Goal: Transaction & Acquisition: Obtain resource

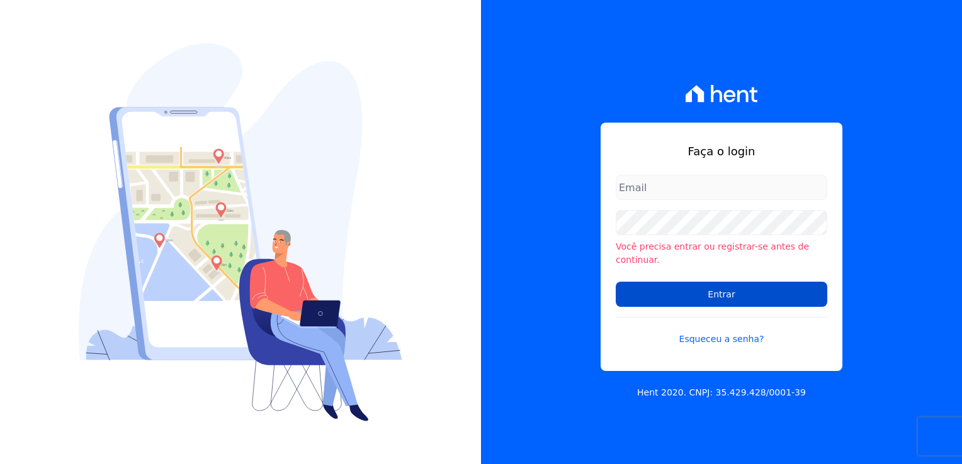
type input "financeiro@genesisempreendimentos.com.br"
click at [729, 292] on input "Entrar" at bounding box center [720, 294] width 211 height 25
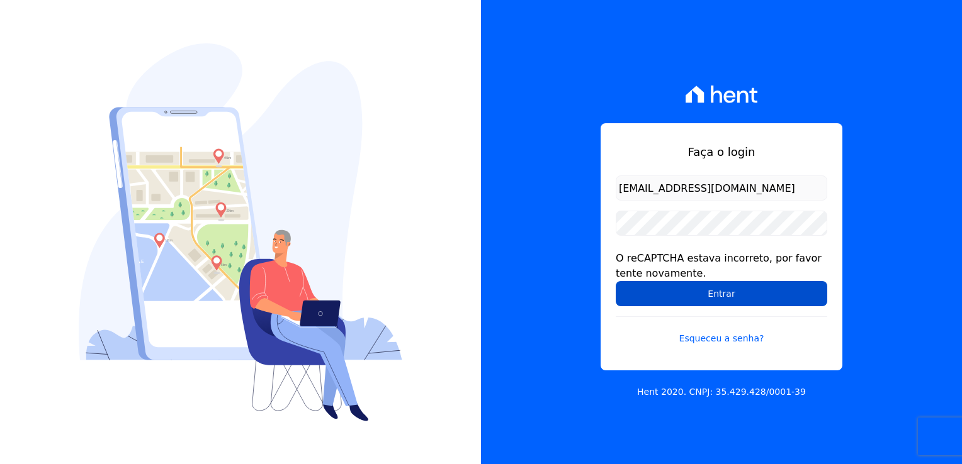
click at [732, 295] on input "Entrar" at bounding box center [720, 293] width 211 height 25
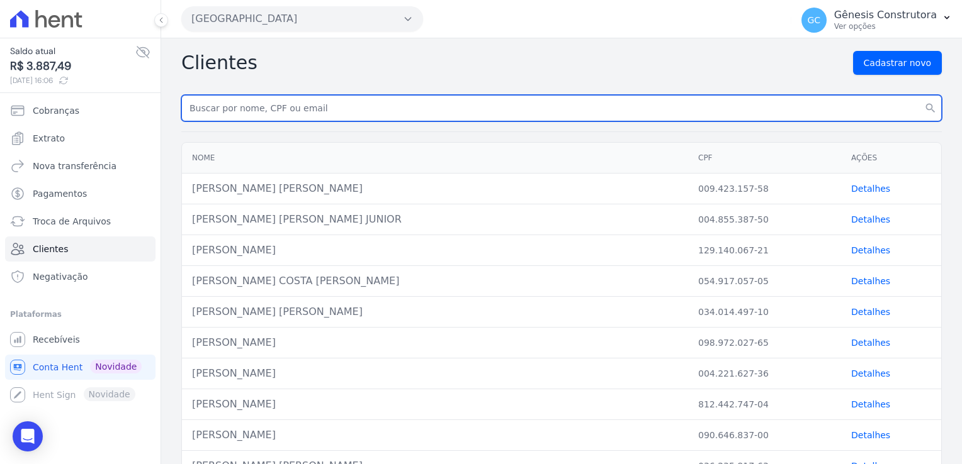
click at [246, 104] on input "text" at bounding box center [561, 108] width 760 height 26
paste input "[PERSON_NAME] [PERSON_NAME]"
type input "[PERSON_NAME] [PERSON_NAME]"
click at [919, 95] on button "search" at bounding box center [930, 108] width 23 height 26
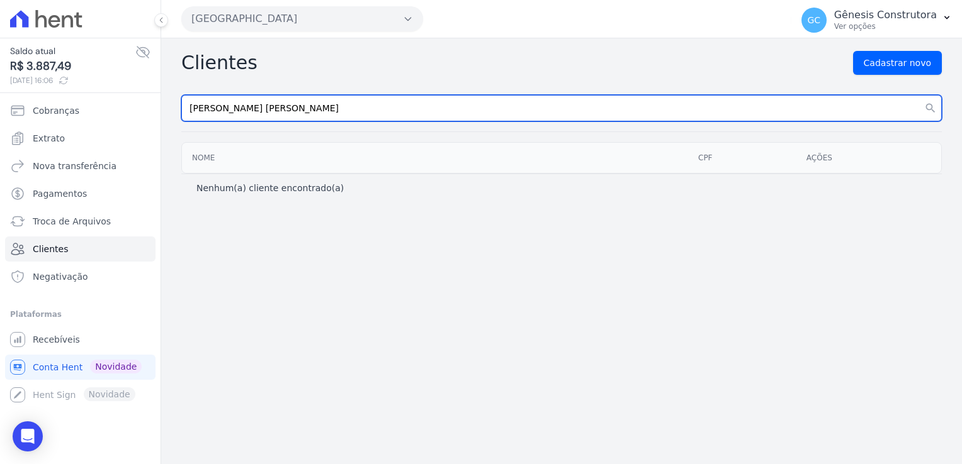
click at [337, 115] on input "[PERSON_NAME] [PERSON_NAME]" at bounding box center [561, 108] width 760 height 26
click at [187, 107] on input "[PERSON_NAME] E" at bounding box center [561, 108] width 760 height 26
type input "Adelina Cristina Gama E"
click at [919, 95] on button "search" at bounding box center [930, 108] width 23 height 26
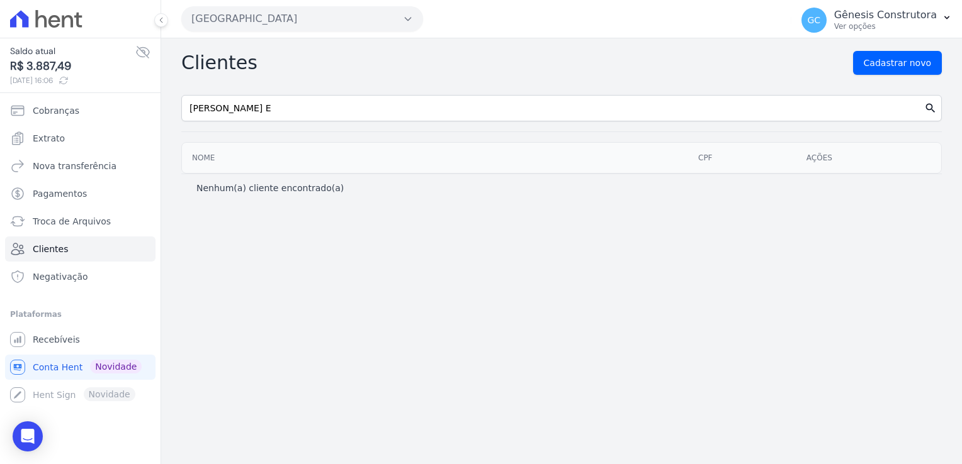
click at [928, 111] on icon "search" at bounding box center [930, 108] width 13 height 13
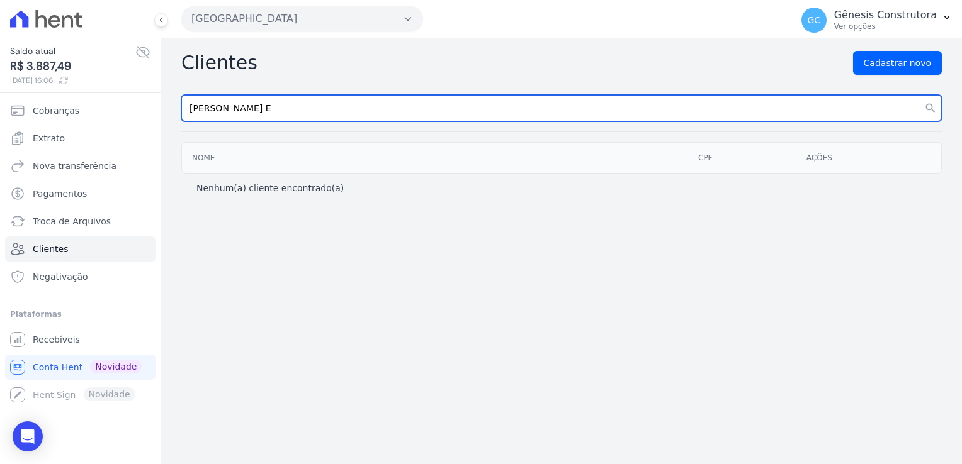
drag, startPoint x: 252, startPoint y: 110, endPoint x: 410, endPoint y: 96, distance: 158.5
click at [410, 96] on input "Adelina Cristina Gama E" at bounding box center [561, 108] width 760 height 26
type input "Adelina Cristina"
click at [919, 95] on button "search" at bounding box center [930, 108] width 23 height 26
drag, startPoint x: 300, startPoint y: 112, endPoint x: 305, endPoint y: 91, distance: 22.0
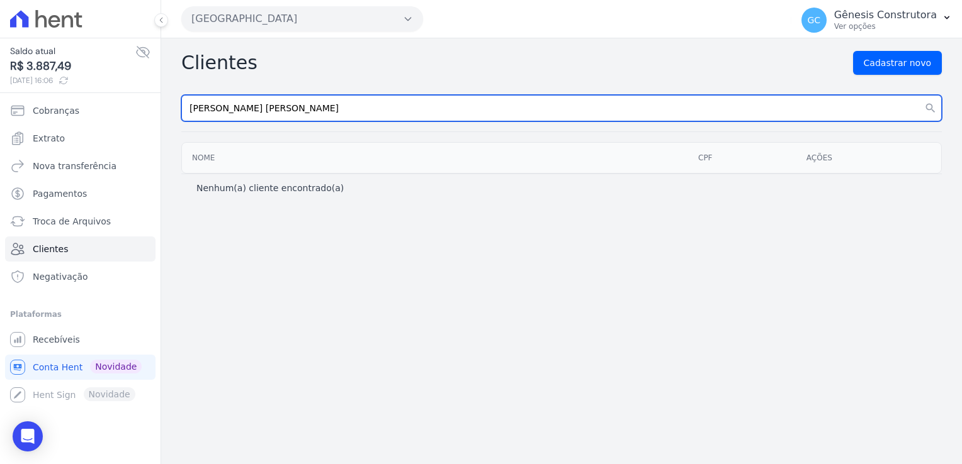
click at [299, 110] on input "Adelina Cristina" at bounding box center [561, 108] width 760 height 26
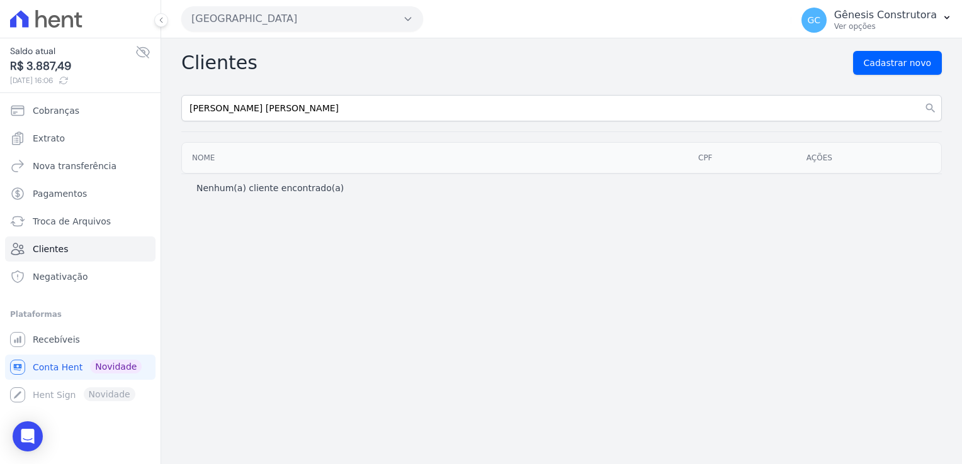
click at [348, 18] on button "Estação Nogueira" at bounding box center [302, 18] width 242 height 25
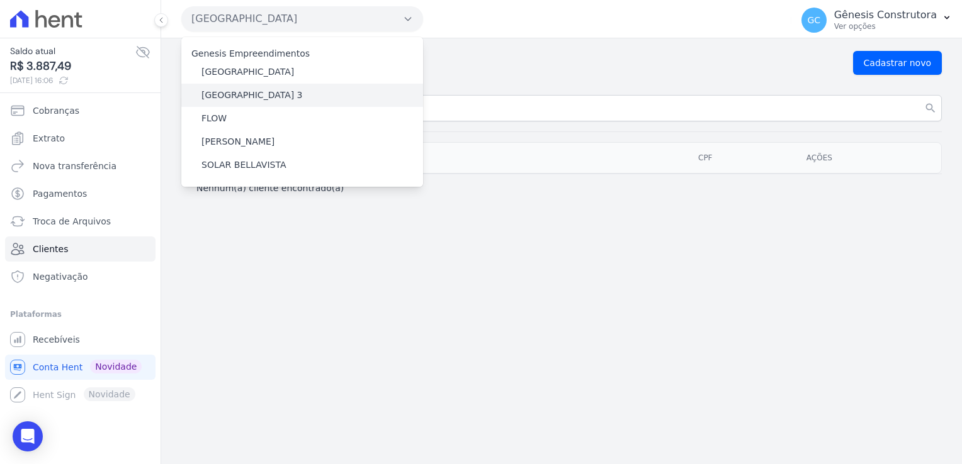
click at [284, 99] on div "Estação Nogueira 3" at bounding box center [302, 95] width 242 height 23
click at [284, 96] on div "Estação Nogueira 3" at bounding box center [302, 95] width 242 height 23
click at [248, 97] on label "Estação Nogueira 3" at bounding box center [251, 95] width 101 height 13
click at [0, 0] on input "Estação Nogueira 3" at bounding box center [0, 0] width 0 height 0
click at [247, 97] on label "Estação Nogueira 3" at bounding box center [251, 95] width 101 height 13
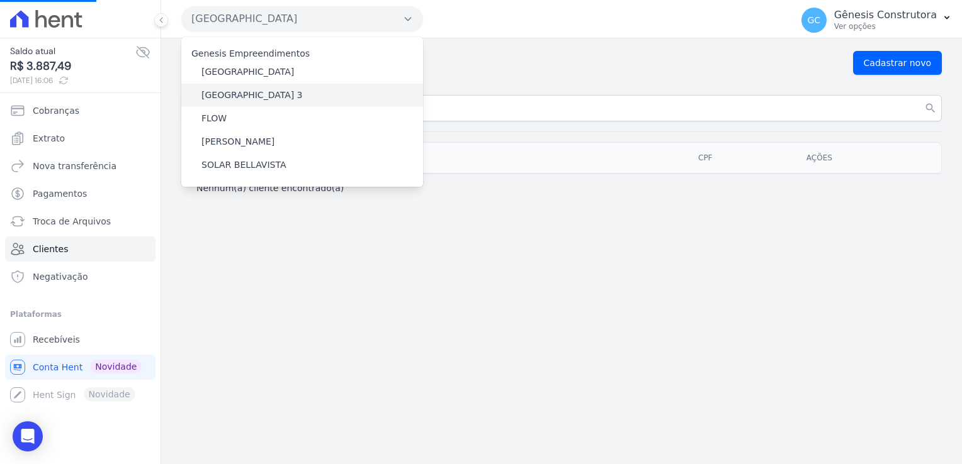
click at [0, 0] on input "Estação Nogueira 3" at bounding box center [0, 0] width 0 height 0
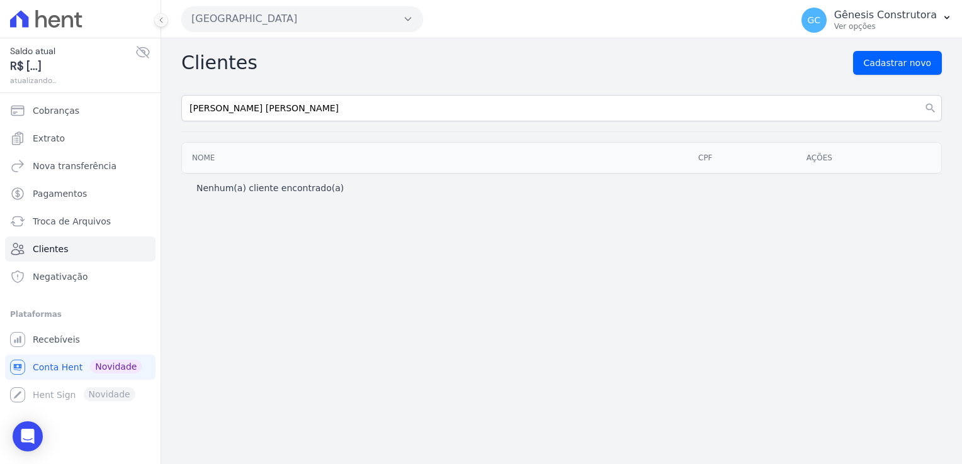
click at [330, 21] on button "Estação Nogueira" at bounding box center [302, 18] width 242 height 25
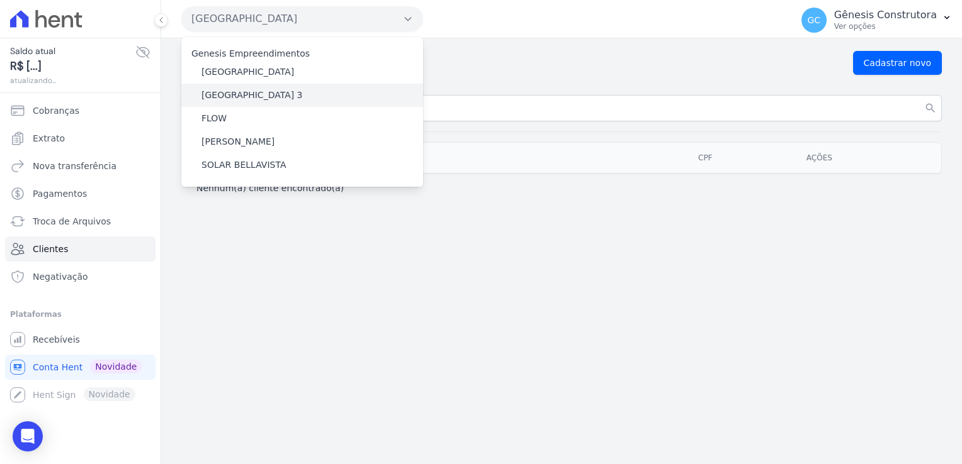
click at [279, 93] on div "Estação Nogueira 3" at bounding box center [302, 95] width 242 height 23
click at [219, 91] on label "Estação Nogueira 3" at bounding box center [251, 95] width 101 height 13
click at [0, 0] on input "Estação Nogueira 3" at bounding box center [0, 0] width 0 height 0
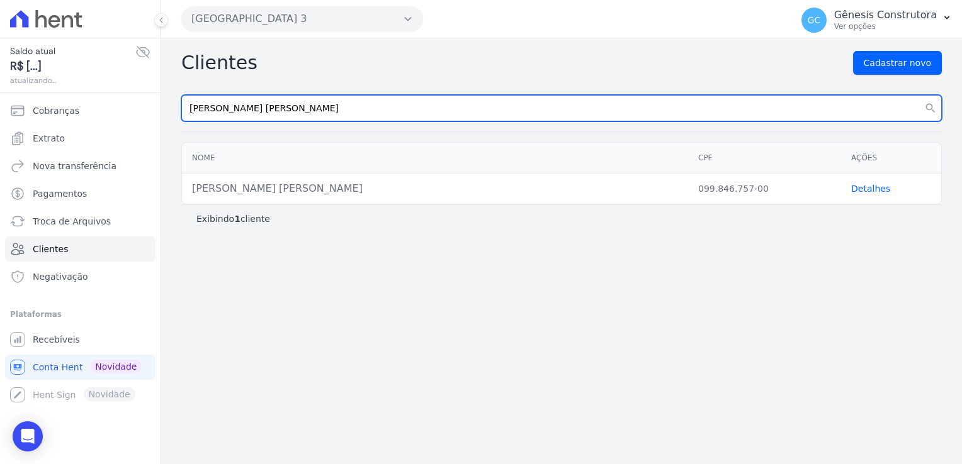
drag, startPoint x: 271, startPoint y: 113, endPoint x: 171, endPoint y: 125, distance: 100.7
click at [172, 125] on div "Clientes Cadastrar novo Adelina Cristina search Nome CPF Ações ADELINA CRISTINA…" at bounding box center [561, 251] width 801 height 426
paste input "DELINA CRISTINA GAMA ESTEVES"
type input "ADELINA CRISTINA GAMA ESTEVES"
click at [919, 95] on button "search" at bounding box center [930, 108] width 23 height 26
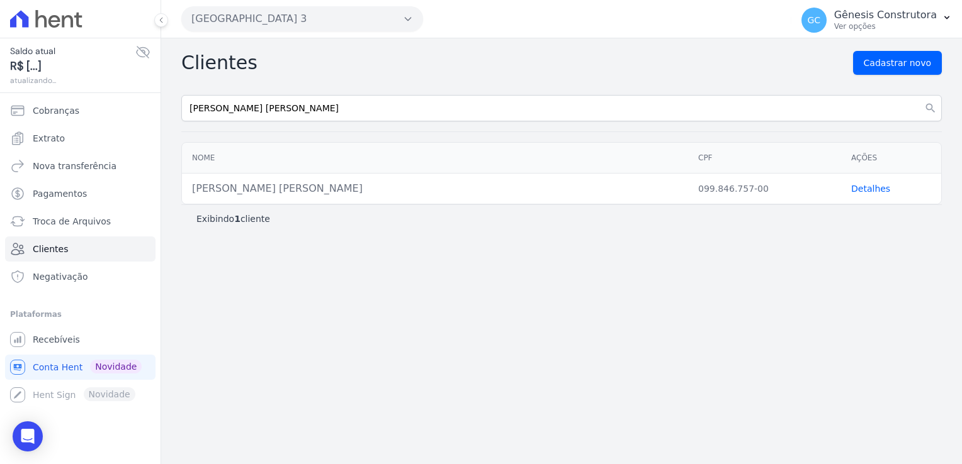
click at [869, 188] on link "Detalhes" at bounding box center [870, 189] width 39 height 10
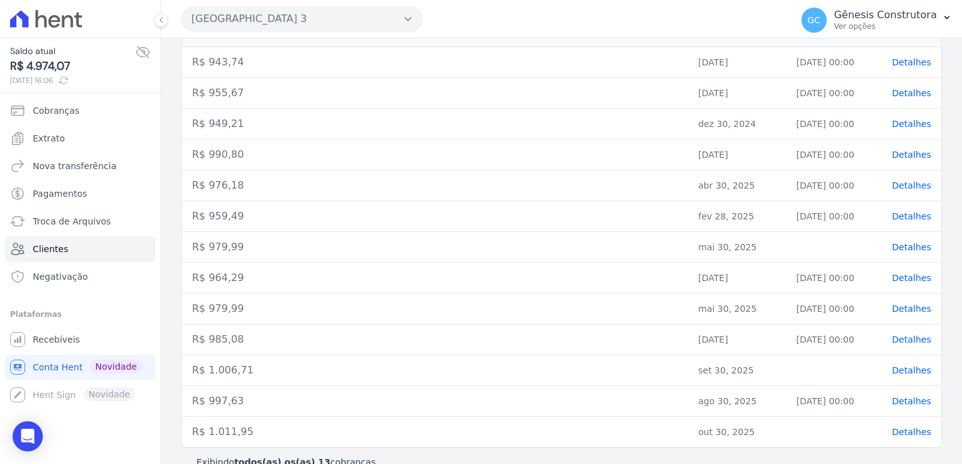
scroll to position [230, 0]
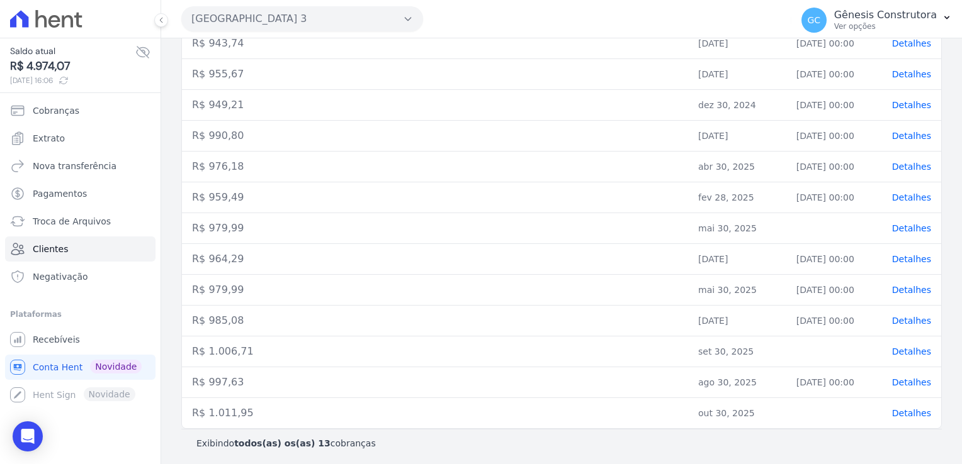
click at [896, 356] on td "Detalhes" at bounding box center [911, 352] width 59 height 31
click at [896, 349] on span "Detalhes" at bounding box center [911, 352] width 39 height 10
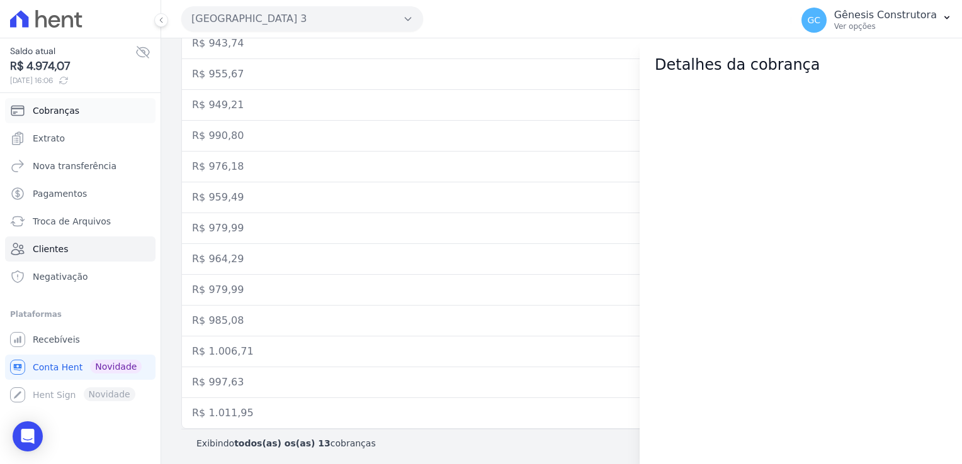
click at [48, 107] on span "Cobranças" at bounding box center [56, 110] width 47 height 13
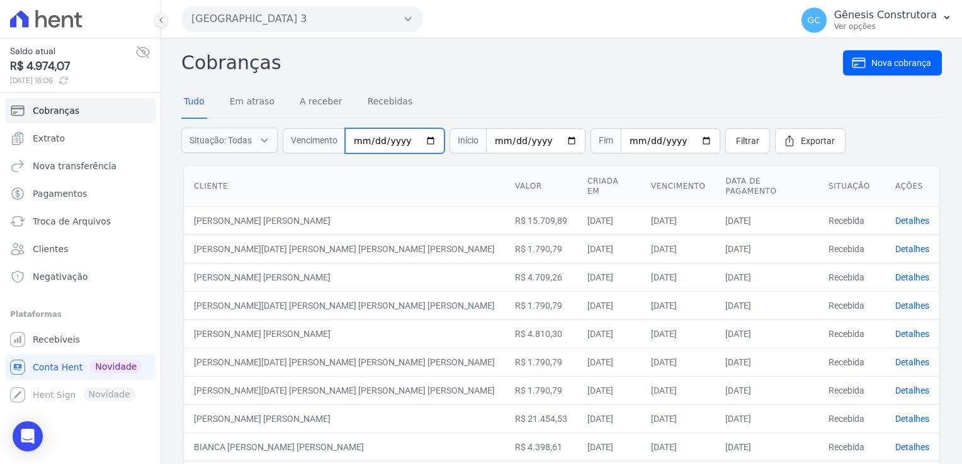
click at [347, 142] on input "date" at bounding box center [394, 140] width 99 height 25
type input "2025-09-30"
click at [736, 139] on span "Filtrar" at bounding box center [747, 141] width 23 height 13
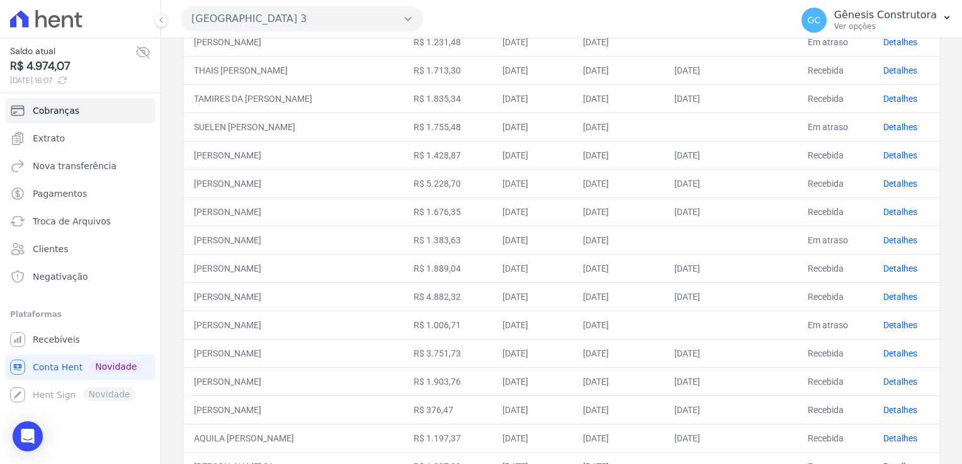
scroll to position [189, 0]
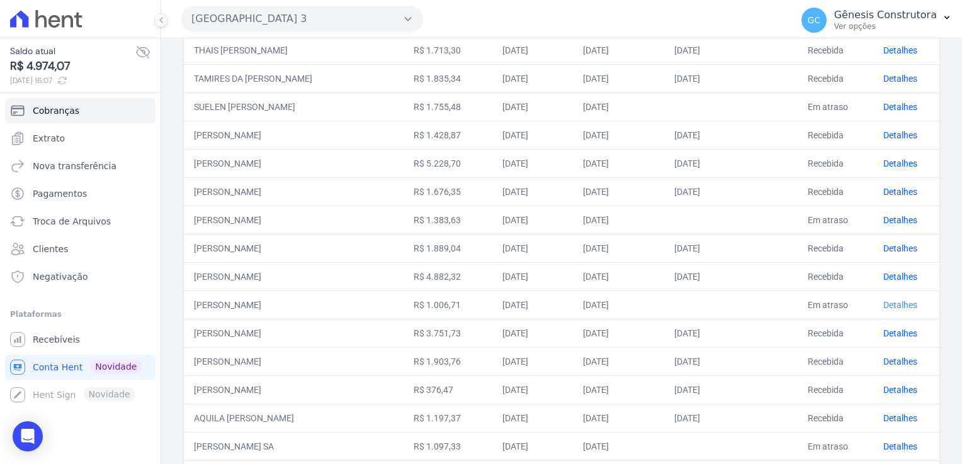
click at [901, 305] on link "Detalhes" at bounding box center [900, 305] width 34 height 10
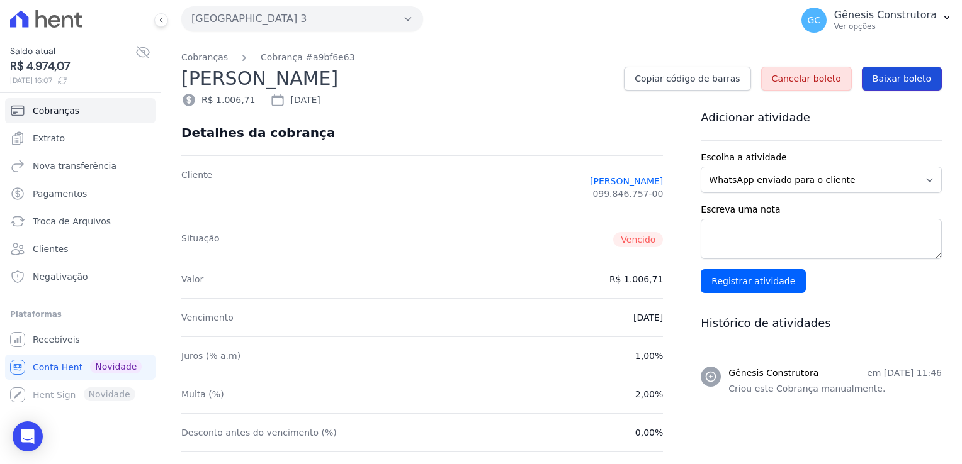
click at [883, 84] on span "Baixar boleto" at bounding box center [901, 78] width 59 height 13
